Goal: Check status: Check status

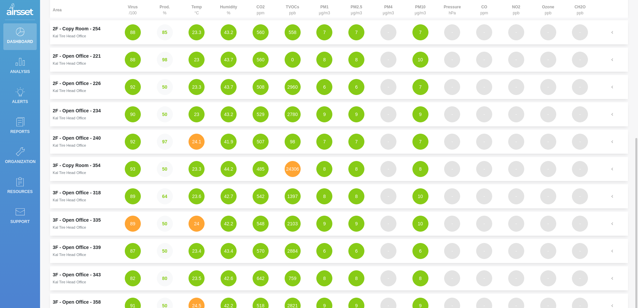
scroll to position [182, 0]
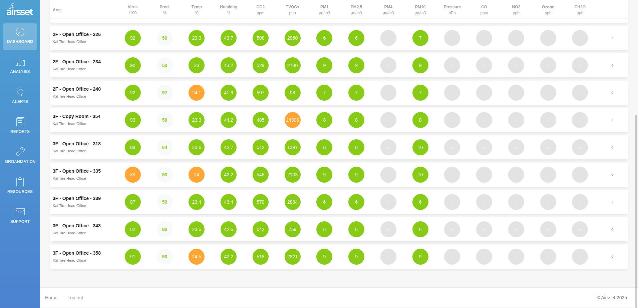
click at [68, 122] on small "Kal Tire Head Office" at bounding box center [69, 124] width 33 height 4
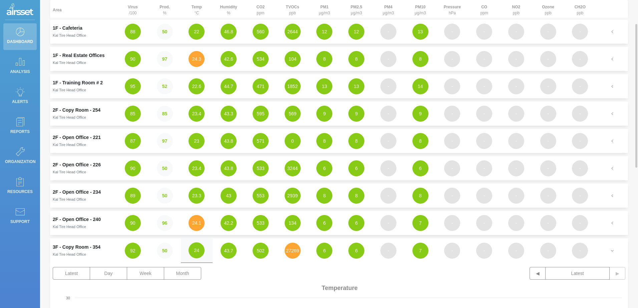
scroll to position [0, 0]
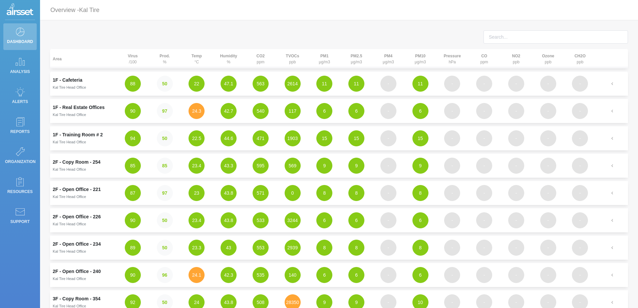
scroll to position [100, 0]
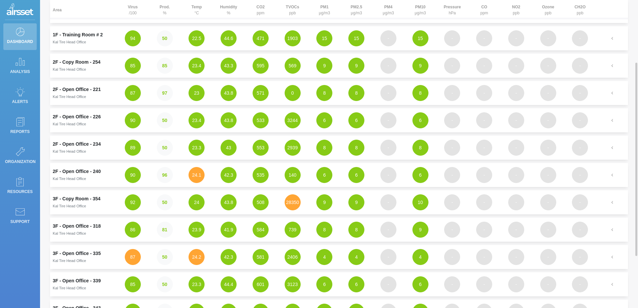
click at [77, 203] on td "3F - Copy Room - 354 Kal Tire Head Office" at bounding box center [83, 202] width 67 height 24
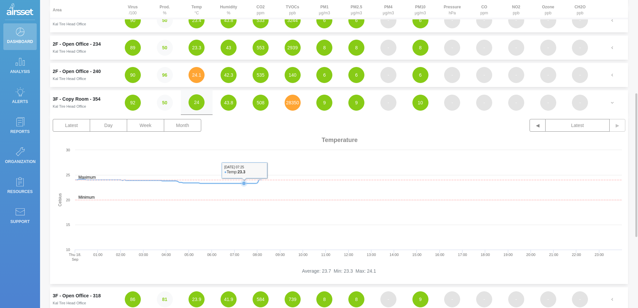
scroll to position [234, 0]
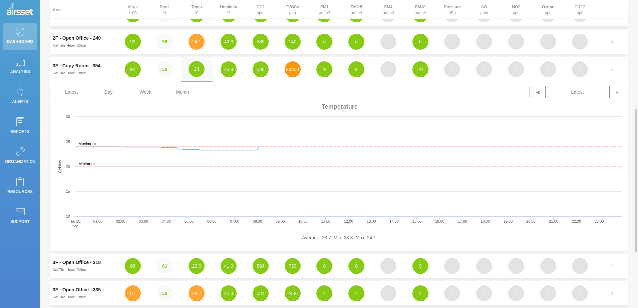
click at [291, 67] on button "28350" at bounding box center [293, 69] width 16 height 16
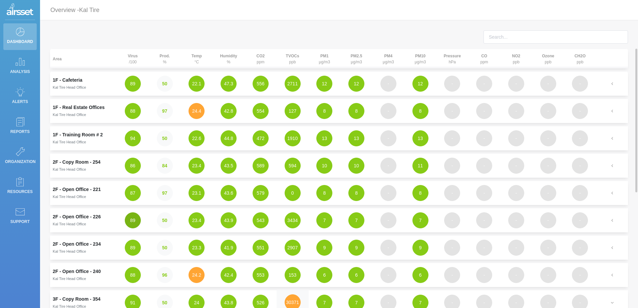
scroll to position [33, 0]
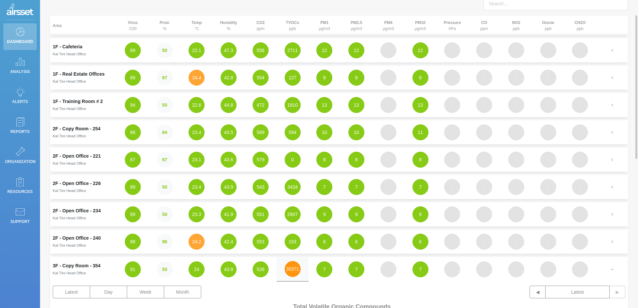
click at [294, 271] on button "30371" at bounding box center [293, 269] width 16 height 16
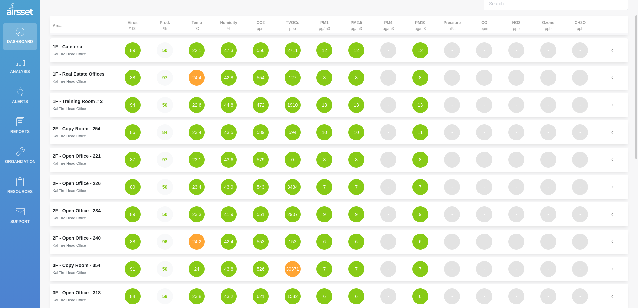
click at [78, 265] on td "3F - Copy Room - 354 Kal Tire Head Office" at bounding box center [83, 269] width 67 height 24
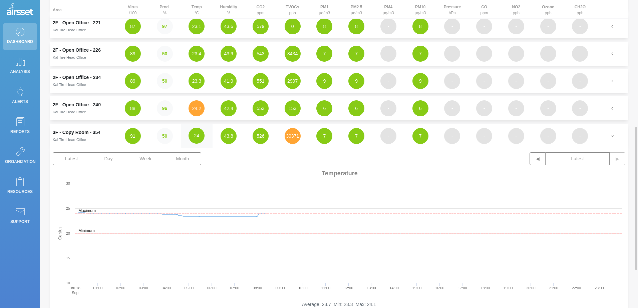
scroll to position [200, 0]
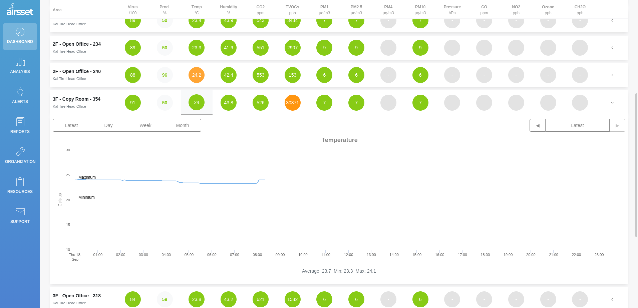
click at [294, 105] on button "30371" at bounding box center [293, 103] width 16 height 16
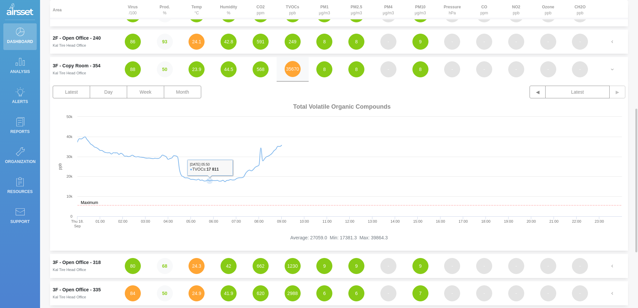
scroll to position [67, 0]
